Goal: Find specific page/section: Find specific page/section

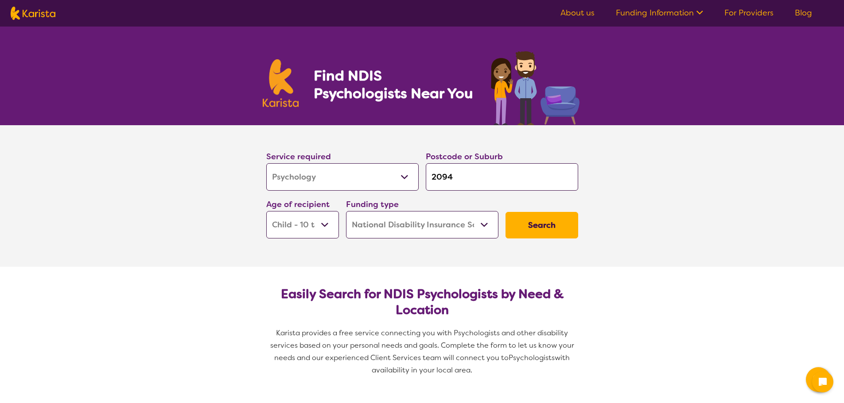
select select "Psychology"
select select "CH"
select select "NDIS"
select select "Psychology"
select select "CH"
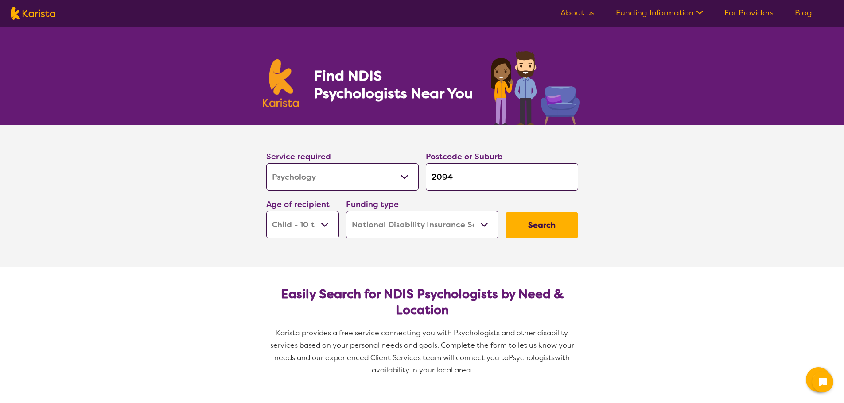
select select "NDIS"
drag, startPoint x: 455, startPoint y: 177, endPoint x: 406, endPoint y: 174, distance: 48.8
click at [406, 174] on div "Service required Allied Health Assistant Assessment (ADHD or Autism) Behaviour …" at bounding box center [422, 195] width 319 height 96
click at [195, 213] on section "Service required Allied Health Assistant Assessment (ADHD or Autism) Behaviour …" at bounding box center [422, 196] width 844 height 142
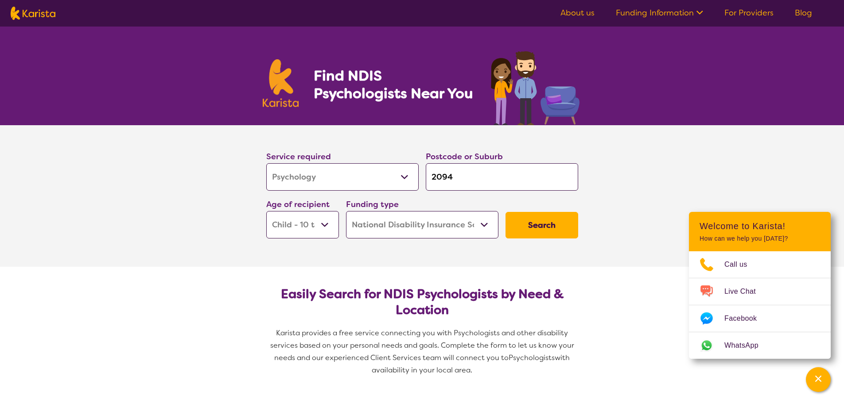
click at [324, 224] on select "Early Childhood - 0 to 9 Child - 10 to 11 Adolescent - 12 to 17 Adult - 18 to 6…" at bounding box center [302, 224] width 73 height 27
click at [266, 211] on select "Early Childhood - 0 to 9 Child - 10 to 11 Adolescent - 12 to 17 Adult - 18 to 6…" at bounding box center [302, 224] width 73 height 27
click at [543, 224] on button "Search" at bounding box center [541, 225] width 73 height 27
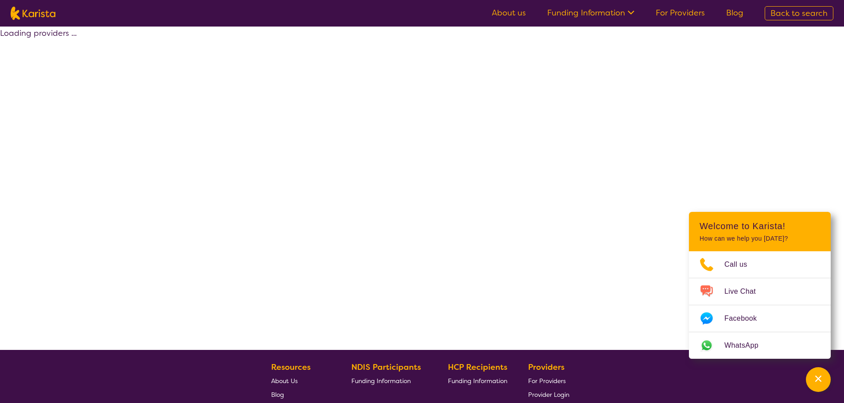
select select "by_score"
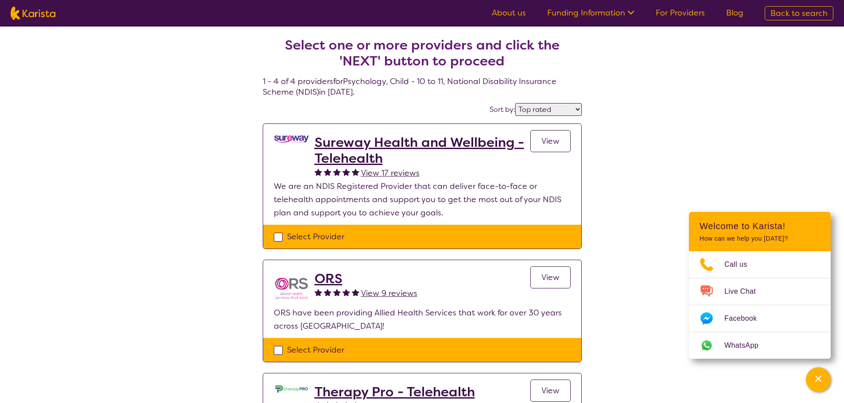
click at [552, 137] on span "View" at bounding box center [550, 141] width 18 height 11
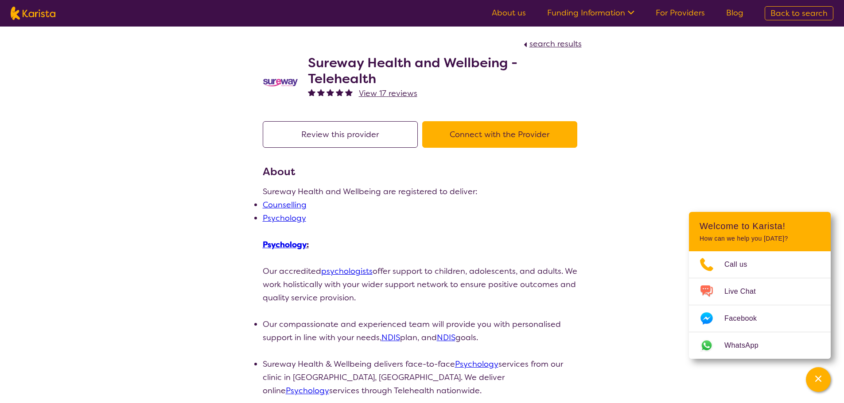
click at [332, 270] on link "psychologists" at bounding box center [346, 271] width 51 height 11
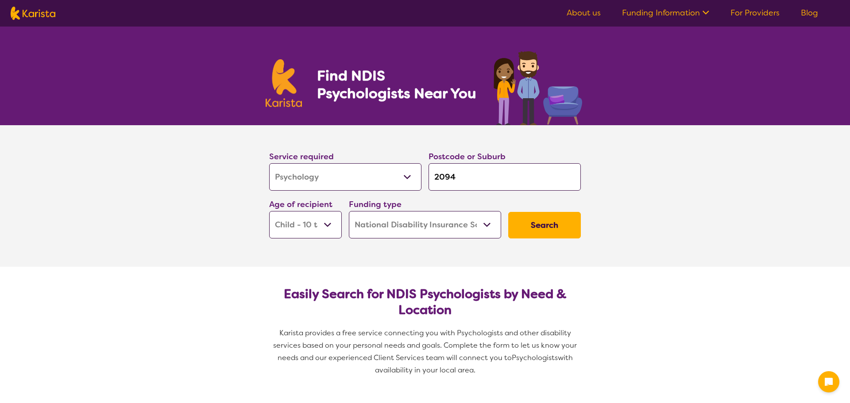
select select "Psychology"
select select "CH"
select select "NDIS"
select select "Psychology"
select select "CH"
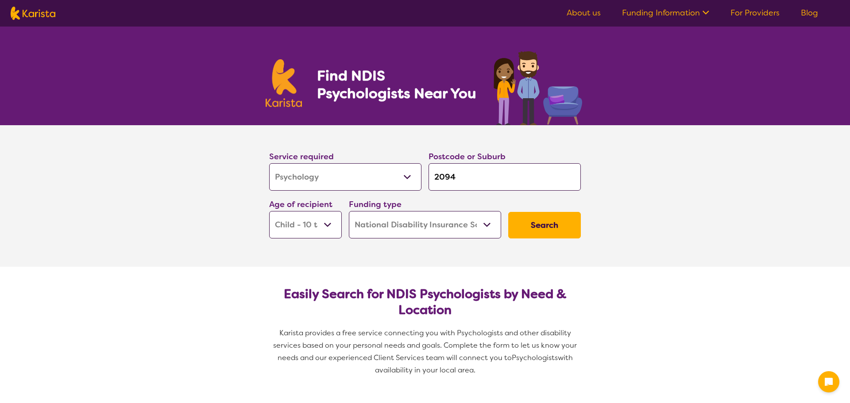
select select "NDIS"
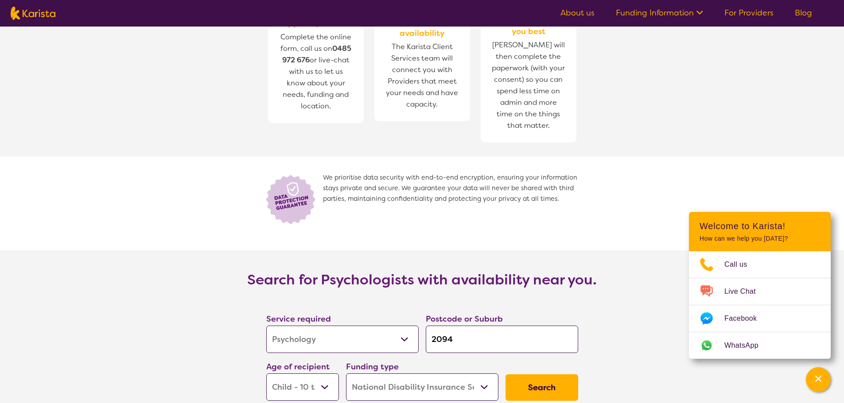
scroll to position [886, 0]
